Goal: Book appointment/travel/reservation

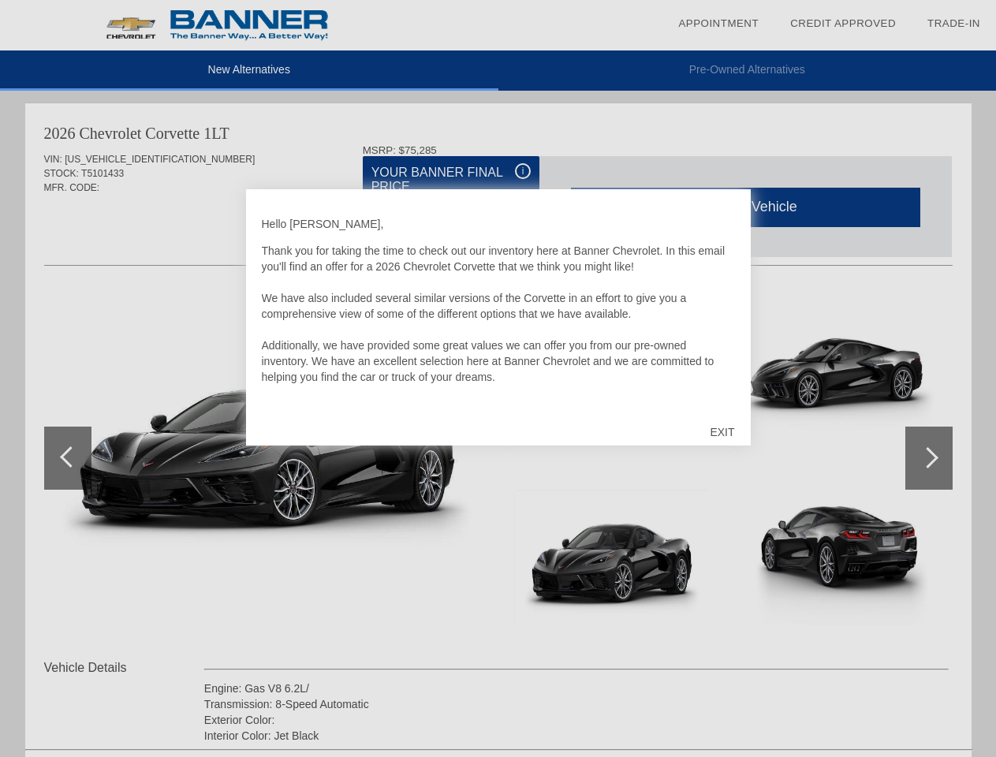
click at [718, 24] on link "Appointment" at bounding box center [718, 23] width 80 height 12
click at [721, 432] on div "EXIT" at bounding box center [722, 431] width 56 height 47
click at [718, 24] on link "Appointment" at bounding box center [718, 23] width 80 height 12
